Goal: Information Seeking & Learning: Learn about a topic

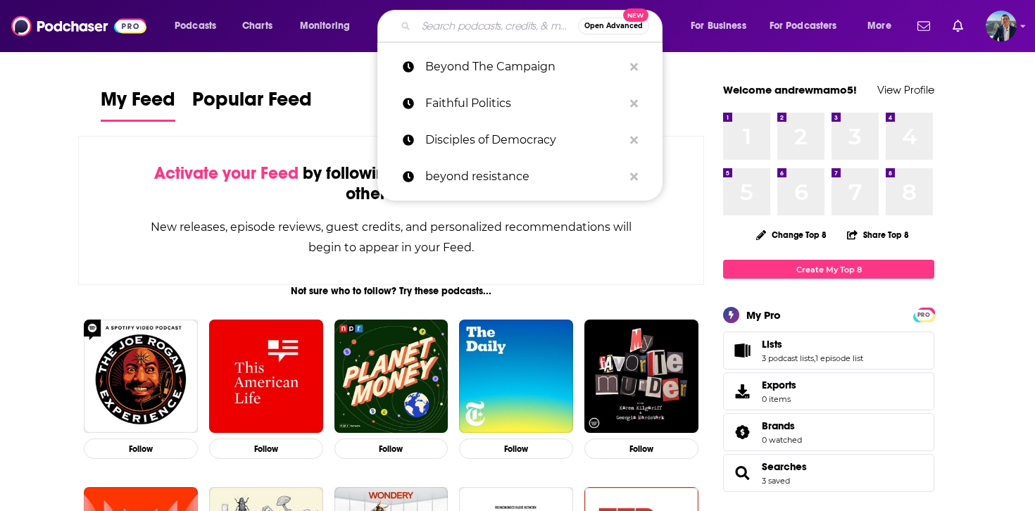
click at [496, 26] on input "Search podcasts, credits, & more..." at bounding box center [497, 26] width 162 height 23
paste input "Strict Scrutiny"
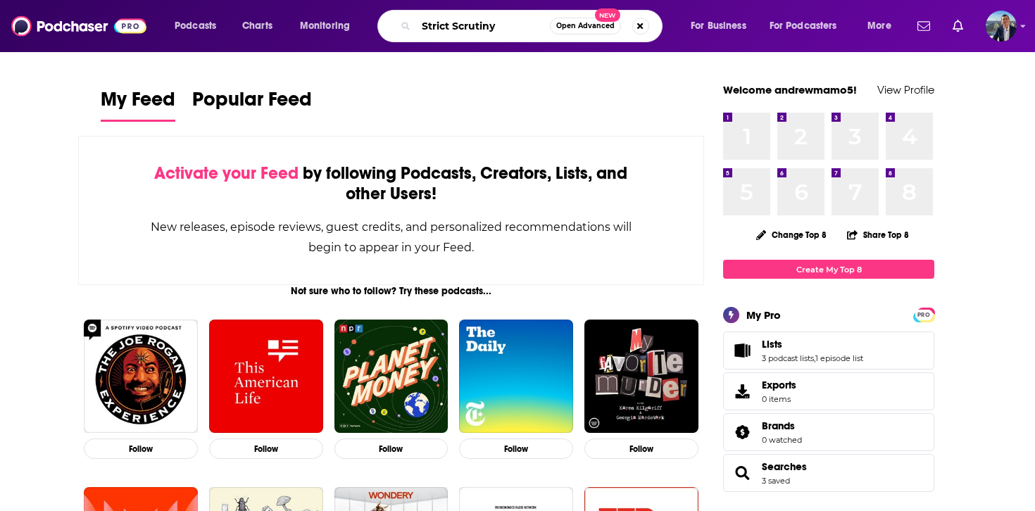
type input "Strict Scrutiny"
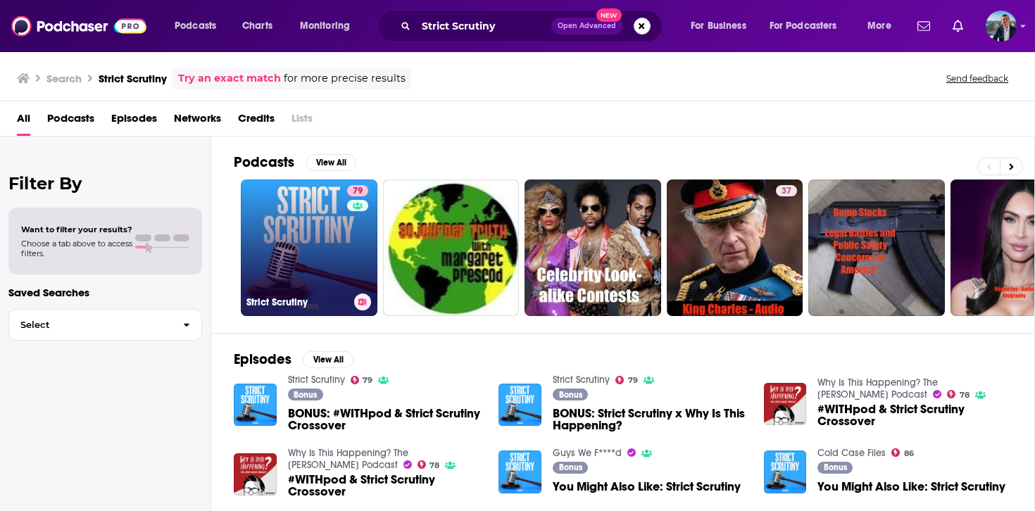
click at [339, 287] on link "79 Strict Scrutiny" at bounding box center [309, 248] width 137 height 137
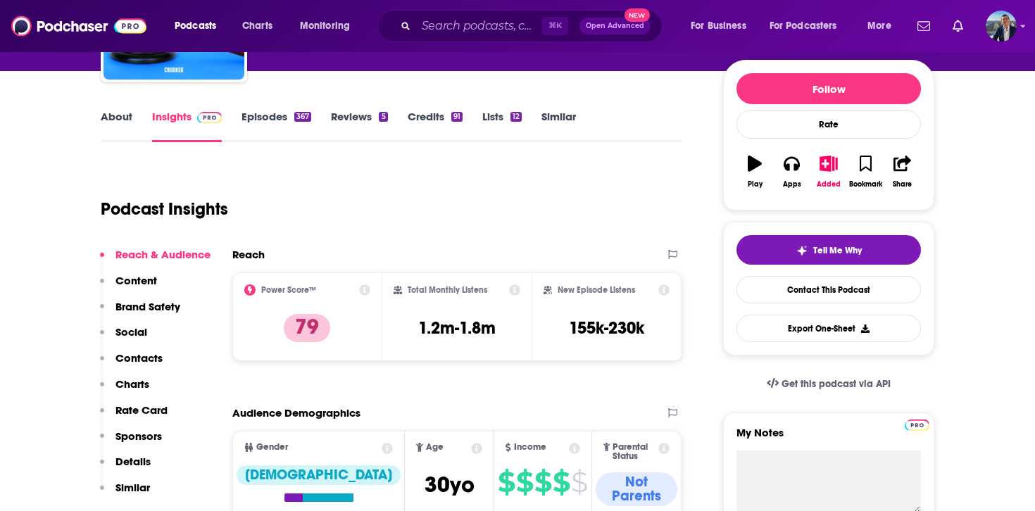
scroll to position [296, 0]
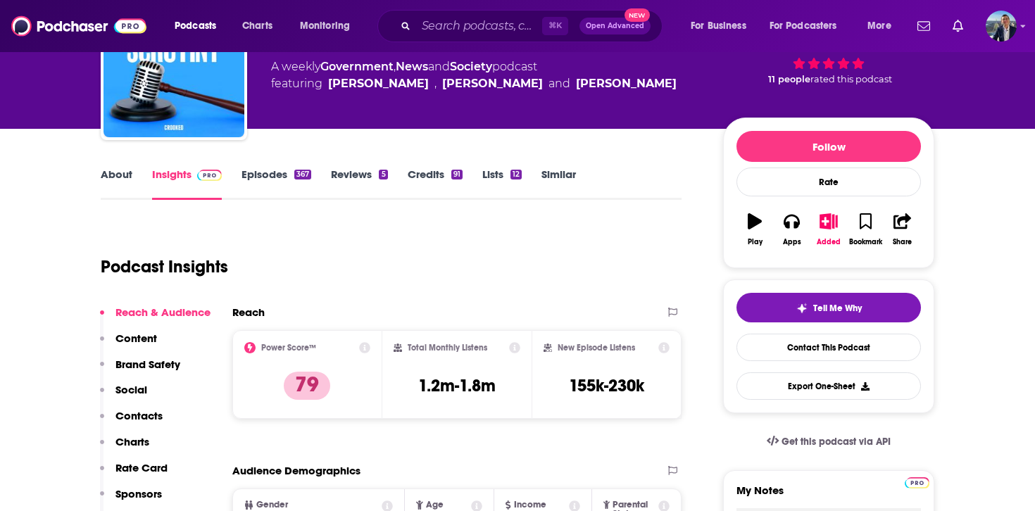
scroll to position [0, 0]
